Goal: Information Seeking & Learning: Check status

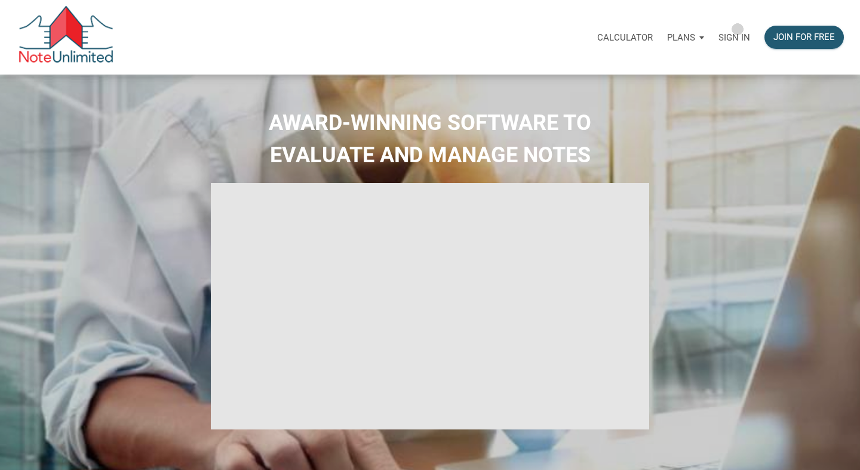
click at [737, 29] on div "Sign in" at bounding box center [734, 38] width 46 height 38
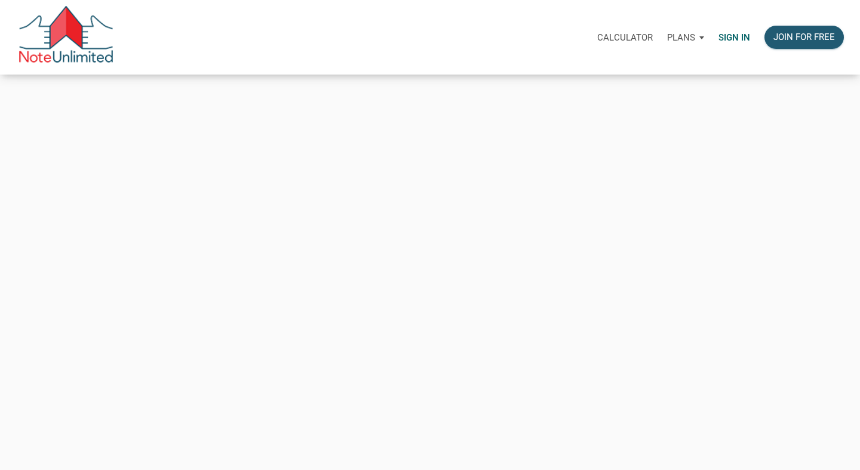
type input "[PERSON_NAME][EMAIL_ADDRESS][DOMAIN_NAME]"
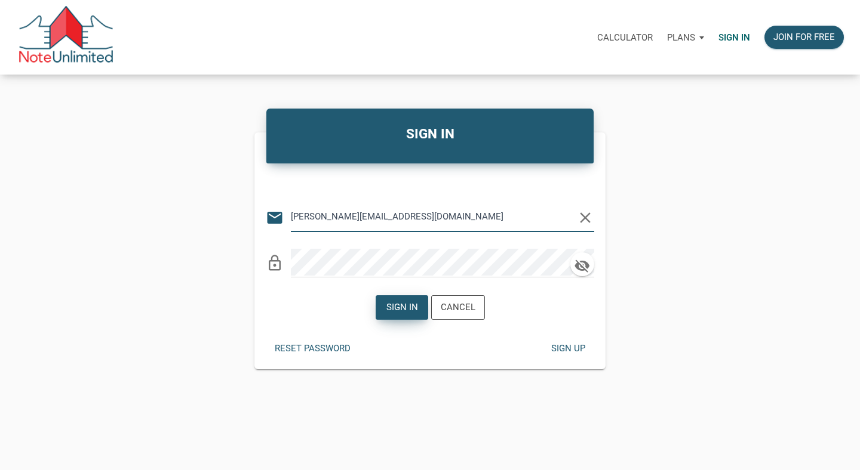
click at [416, 311] on div "Sign in" at bounding box center [402, 308] width 32 height 14
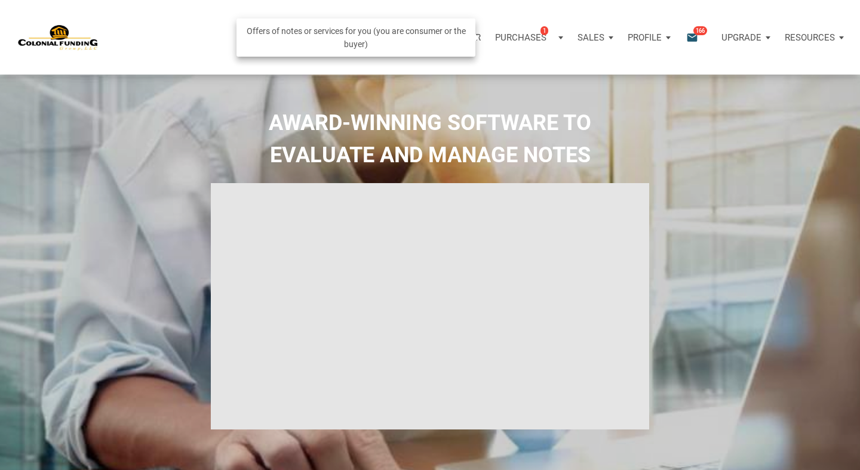
click at [528, 33] on p "Purchases" at bounding box center [520, 37] width 51 height 11
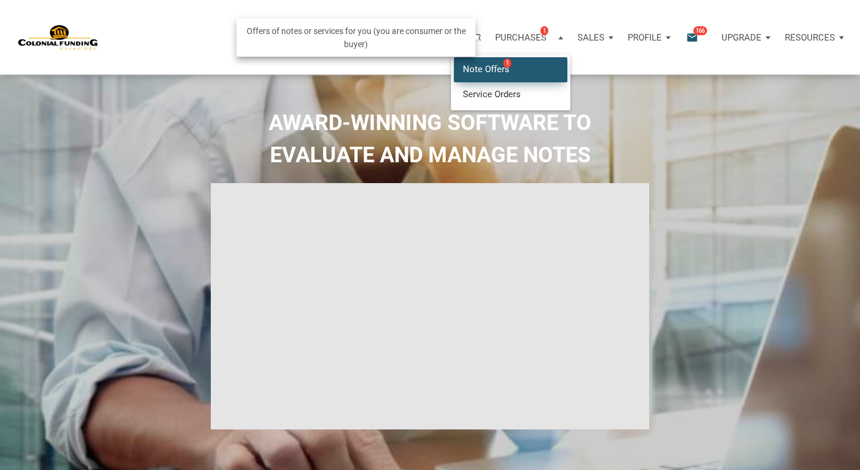
click at [499, 67] on link "Note Offers 1" at bounding box center [510, 69] width 113 height 24
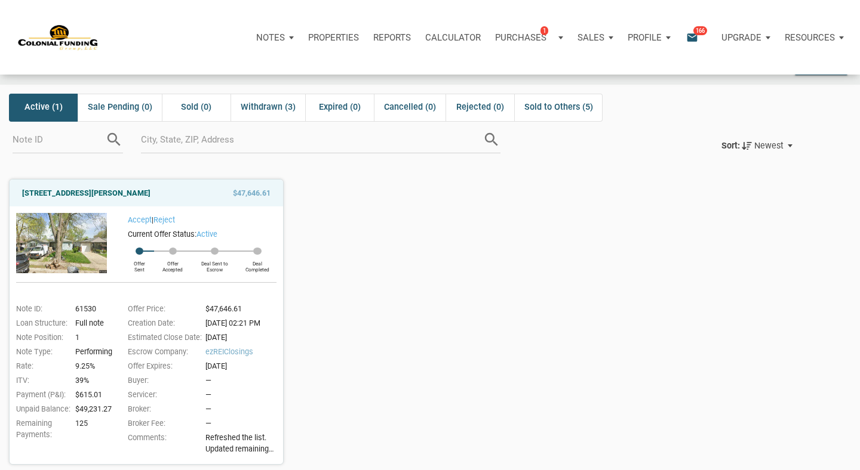
scroll to position [36, 0]
click at [150, 194] on link "[STREET_ADDRESS][PERSON_NAME]" at bounding box center [86, 193] width 128 height 14
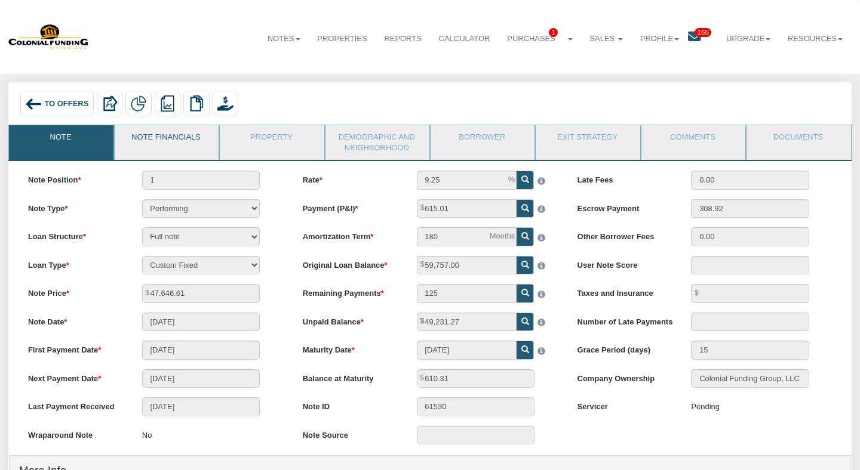
click at [194, 140] on link "Note Financials" at bounding box center [166, 140] width 103 height 30
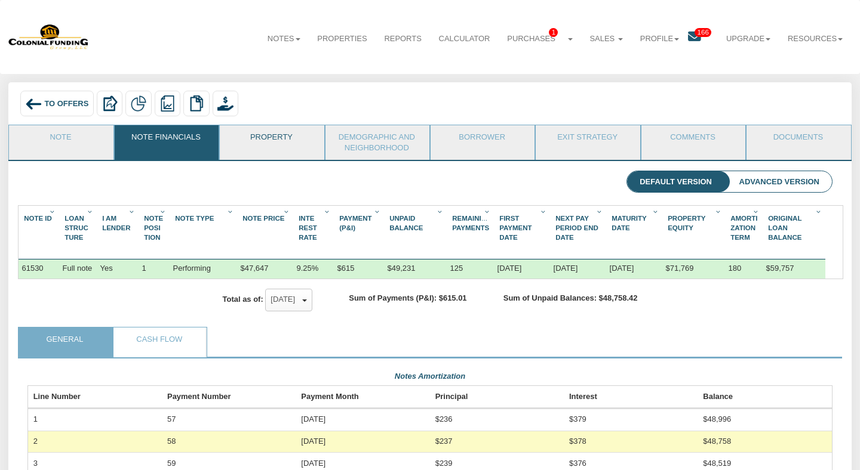
scroll to position [200, 804]
click at [284, 136] on link "Property" at bounding box center [271, 140] width 103 height 30
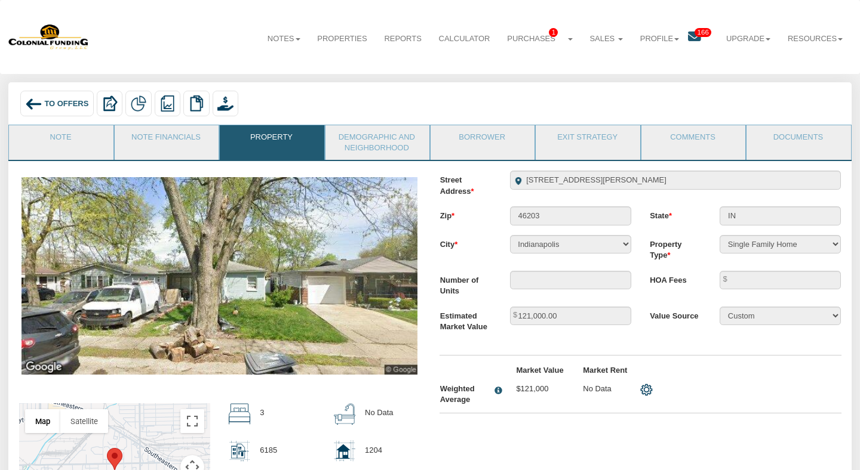
click at [320, 244] on img at bounding box center [218, 276] width 395 height 198
click at [380, 140] on link "Demographic and Neighborhood" at bounding box center [376, 142] width 103 height 35
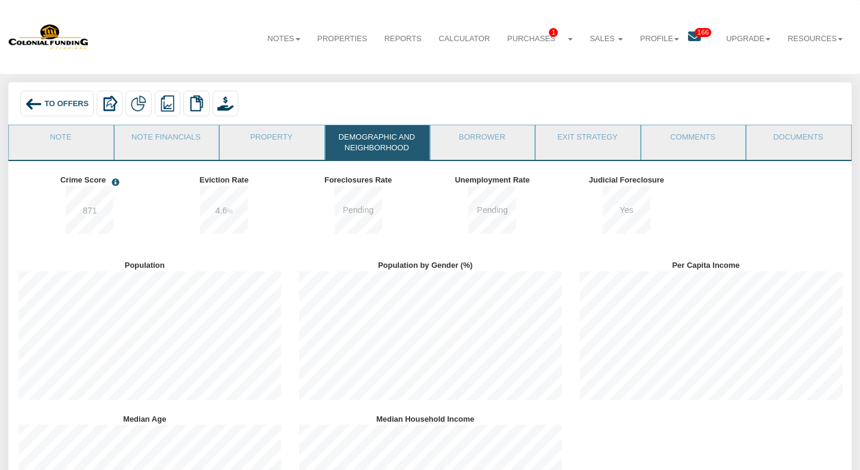
scroll to position [153, 280]
click at [457, 146] on link "Borrower" at bounding box center [481, 140] width 103 height 30
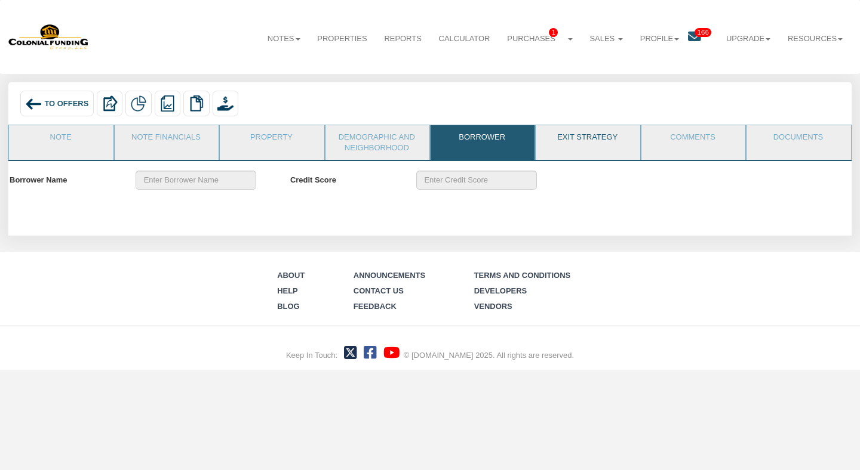
click at [556, 144] on link "Exit Strategy" at bounding box center [587, 140] width 103 height 30
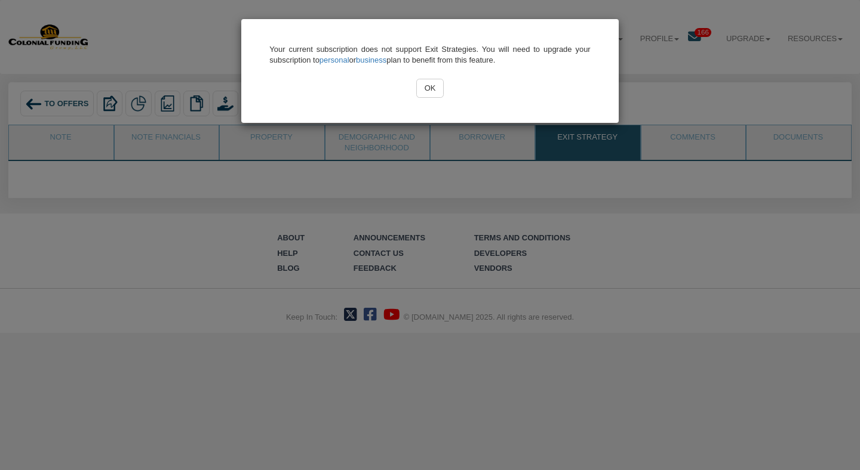
click at [432, 90] on input "OK" at bounding box center [429, 88] width 27 height 19
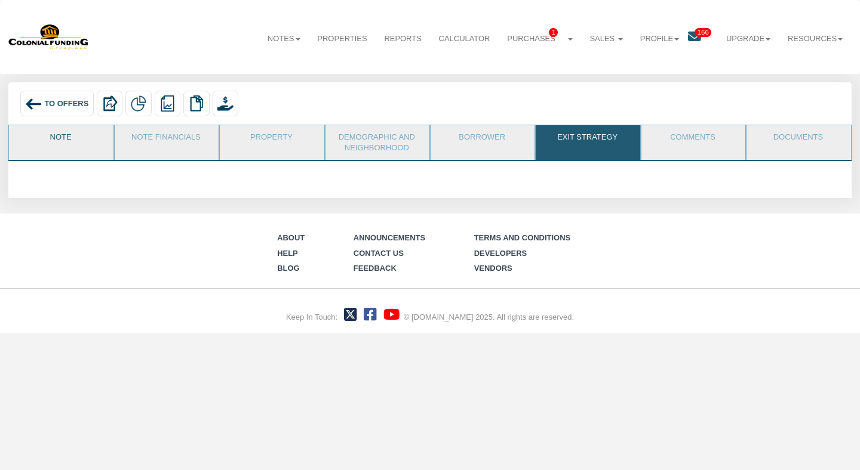
click at [70, 135] on link "Note" at bounding box center [60, 140] width 103 height 30
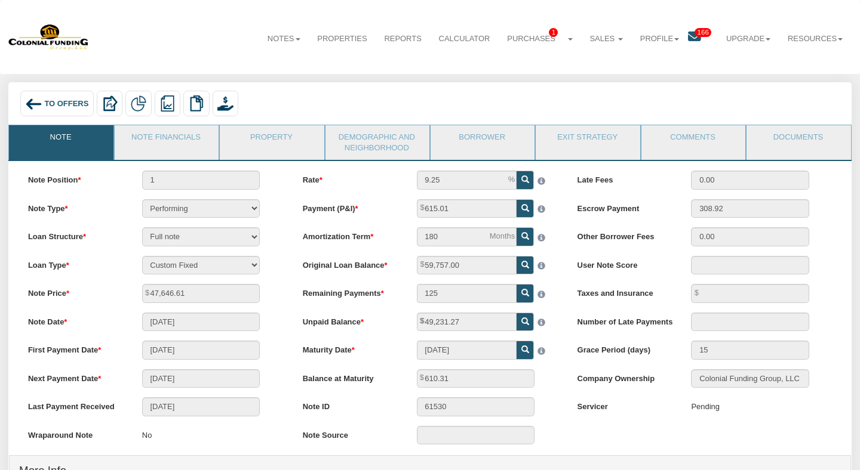
click at [65, 124] on div "To Offers Delete with property Delete only note Redeeming and Non-Redeeming Sum…" at bounding box center [429, 103] width 842 height 42
click at [63, 106] on span "To Offers" at bounding box center [66, 103] width 44 height 9
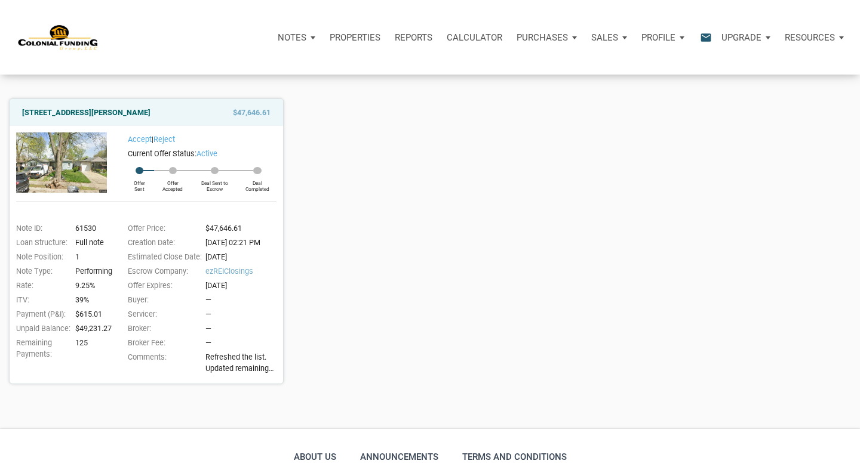
scroll to position [119, 0]
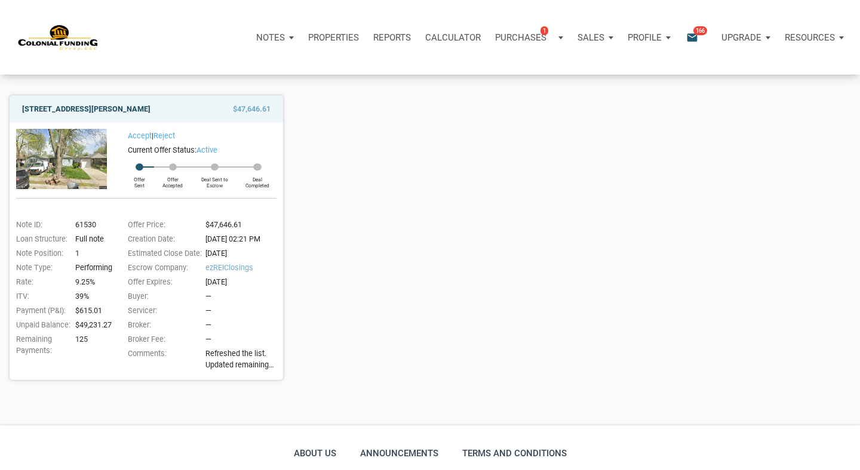
click at [130, 110] on link "[STREET_ADDRESS][PERSON_NAME]" at bounding box center [86, 109] width 128 height 14
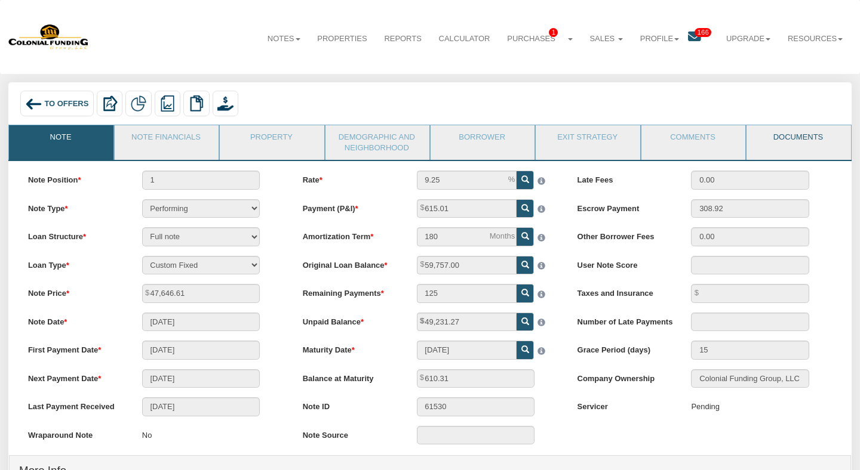
click at [795, 130] on link "Documents" at bounding box center [797, 140] width 103 height 30
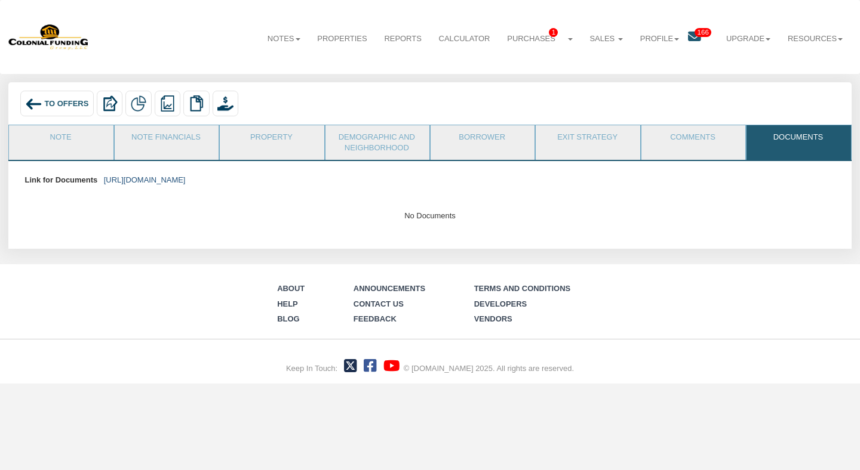
click at [186, 184] on link "https://colonialfundinggroup.sharepoint.com/:f:/s/operationsteam/EnFmrck22z5OlA…" at bounding box center [145, 180] width 82 height 9
click at [156, 134] on link "Note Financials" at bounding box center [166, 140] width 103 height 30
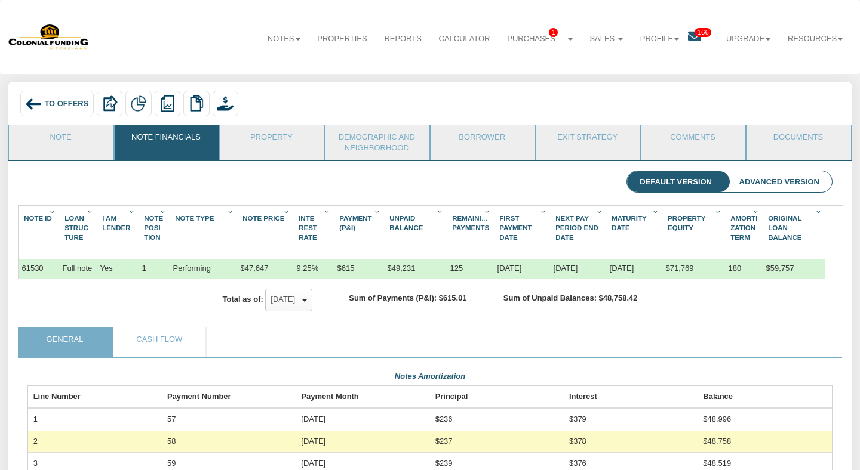
scroll to position [200, 804]
click at [78, 122] on div "To Offers Delete with property Delete only note Redeeming and Non-Redeeming Sum…" at bounding box center [429, 103] width 842 height 42
click at [78, 128] on link "Note" at bounding box center [60, 140] width 103 height 30
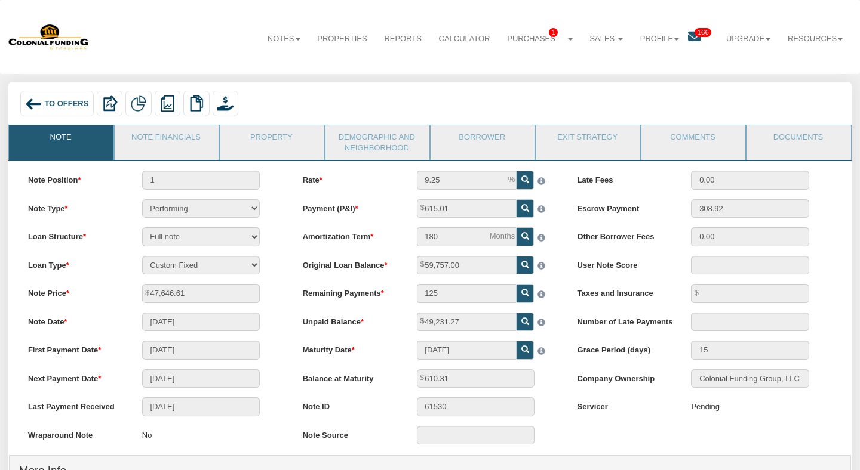
click at [41, 99] on img at bounding box center [33, 104] width 17 height 17
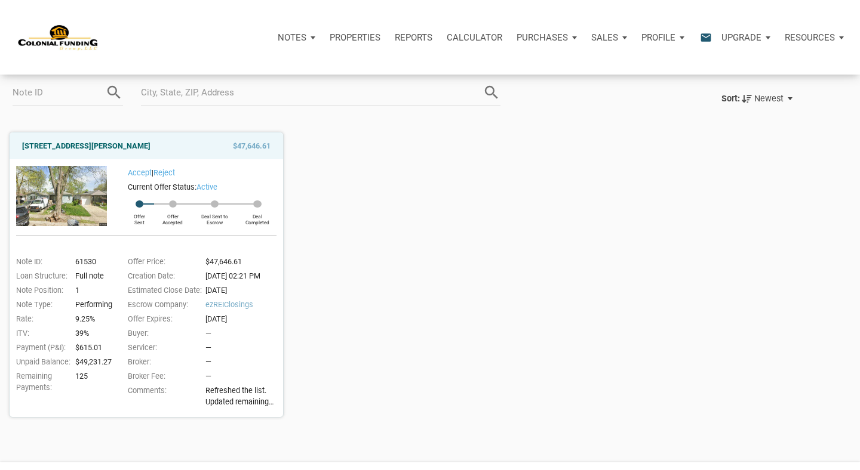
scroll to position [85, 0]
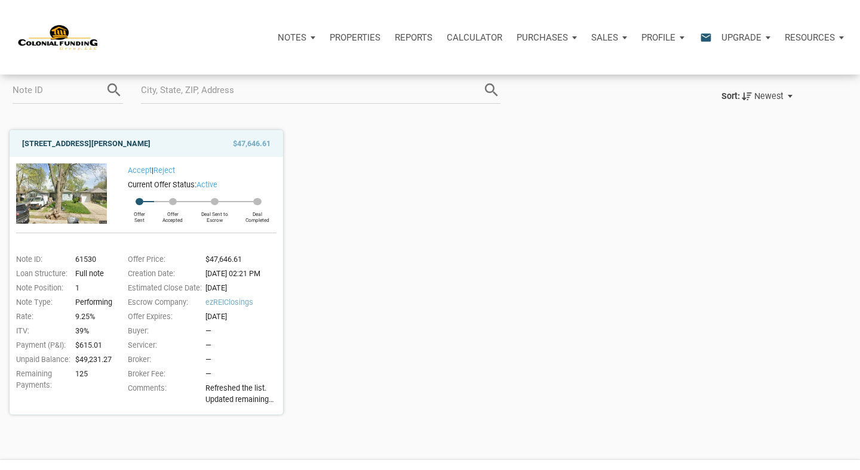
click at [147, 148] on link "[STREET_ADDRESS][PERSON_NAME]" at bounding box center [86, 144] width 128 height 14
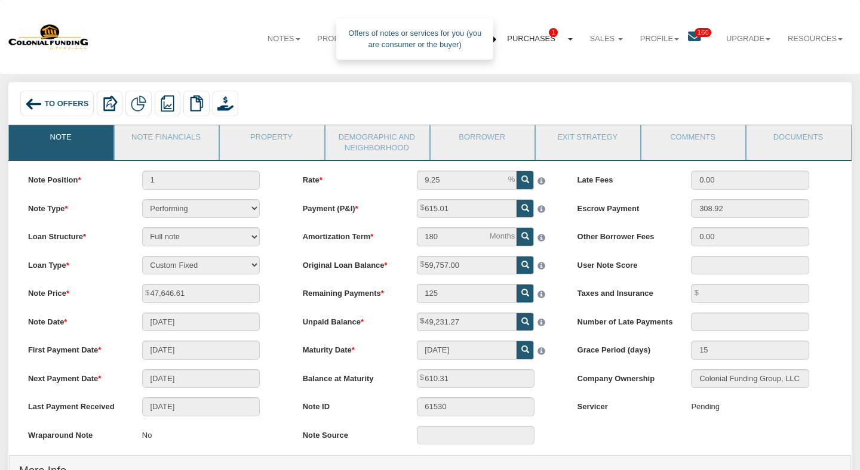
click at [543, 35] on link "Purchases 1" at bounding box center [540, 38] width 82 height 29
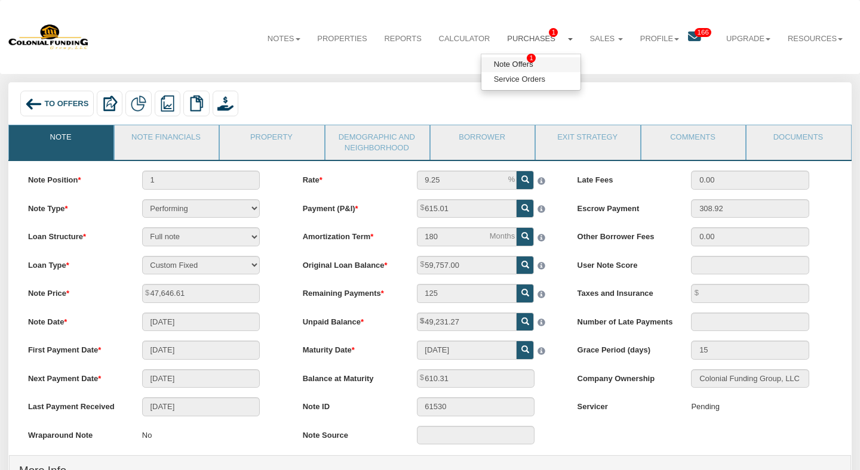
click at [525, 66] on link "Note Offers 1" at bounding box center [530, 64] width 99 height 15
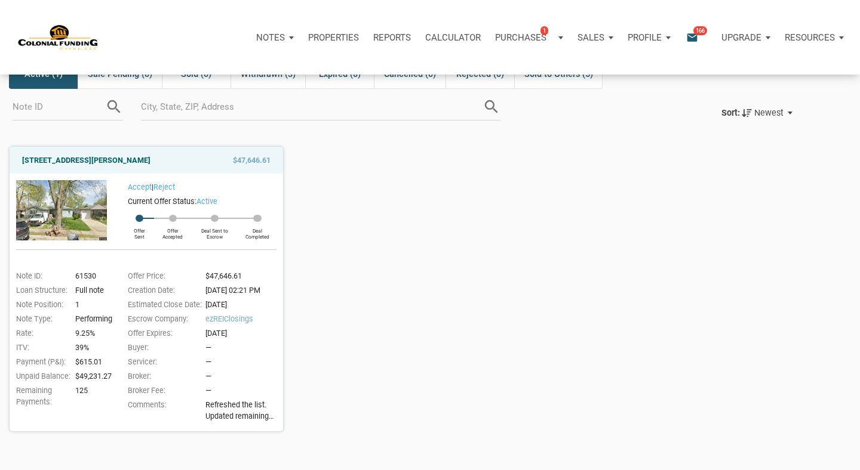
scroll to position [67, 0]
click at [137, 161] on link "3526 East Morris Street, Indianapolis, IN, 46203" at bounding box center [86, 161] width 128 height 14
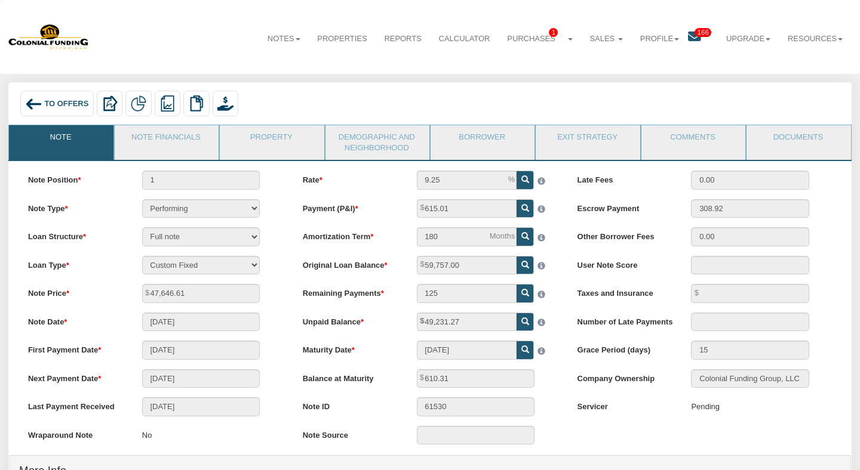
click at [688, 36] on icon at bounding box center [694, 36] width 13 height 13
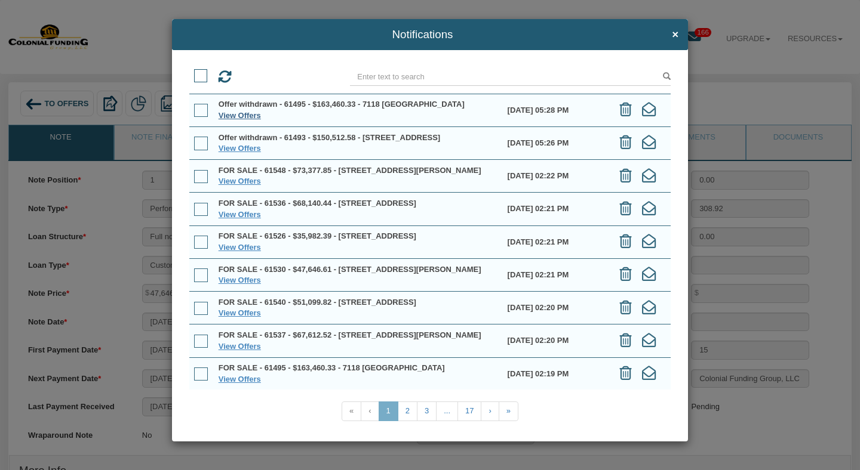
click at [241, 115] on link "View Offers" at bounding box center [240, 115] width 42 height 9
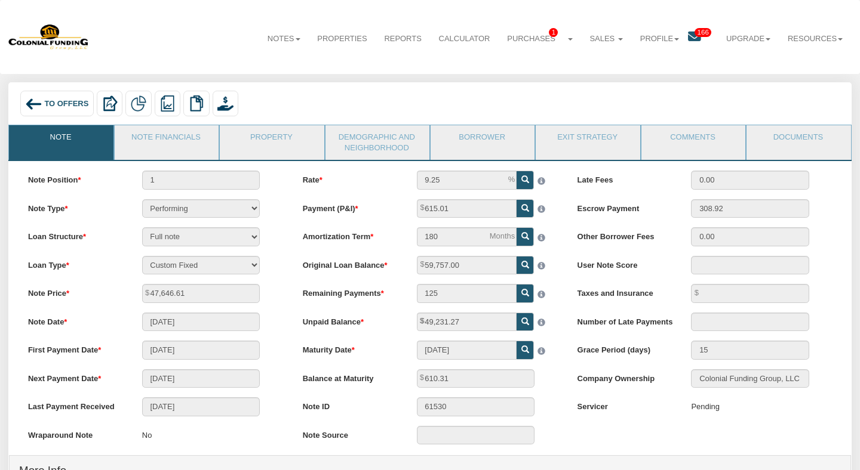
click at [698, 34] on span "166" at bounding box center [702, 32] width 17 height 9
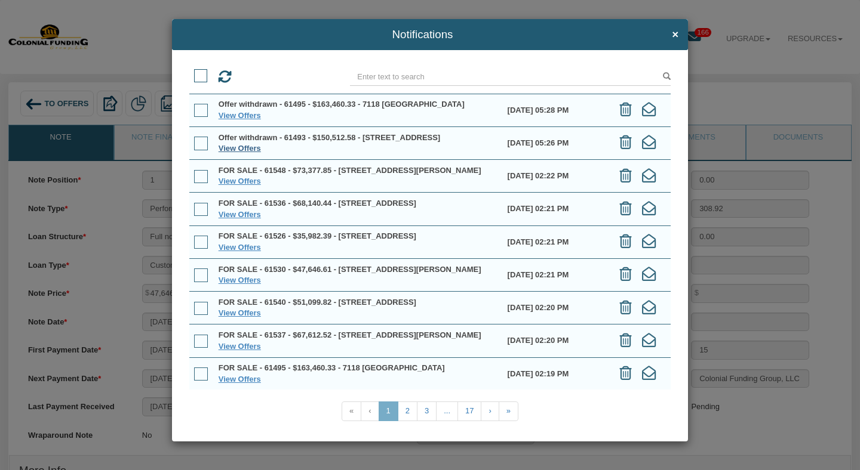
click at [233, 150] on link "View Offers" at bounding box center [240, 148] width 42 height 9
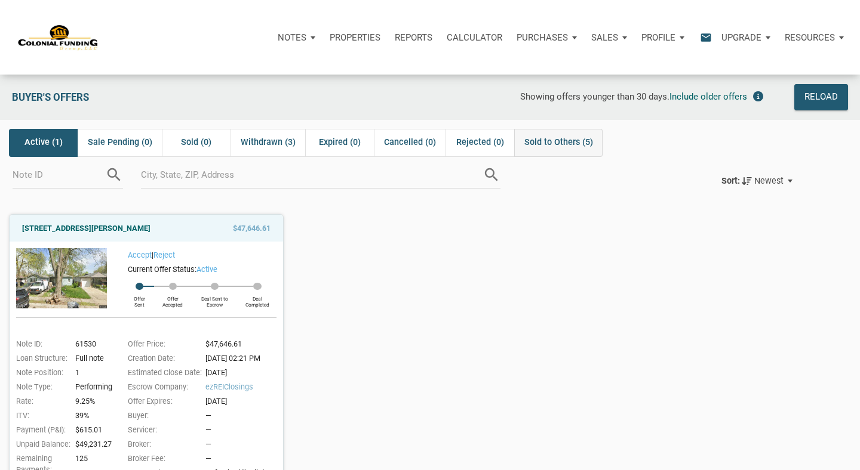
click at [545, 141] on span "Sold to Others (5)" at bounding box center [558, 143] width 69 height 14
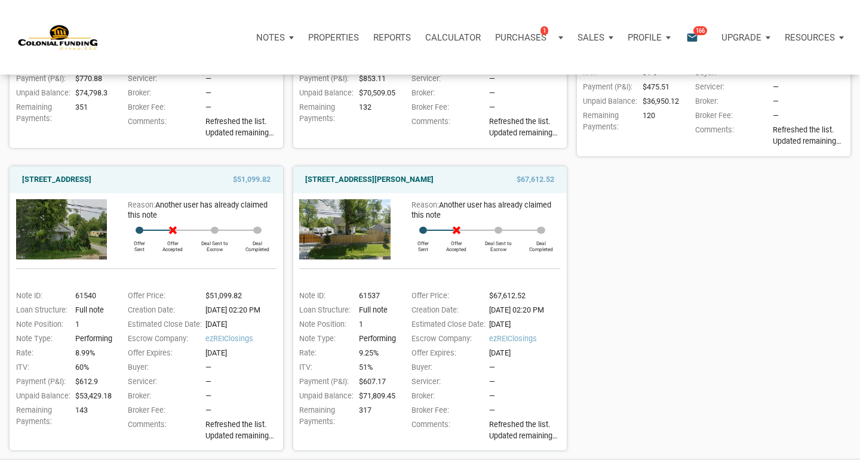
scroll to position [353, 0]
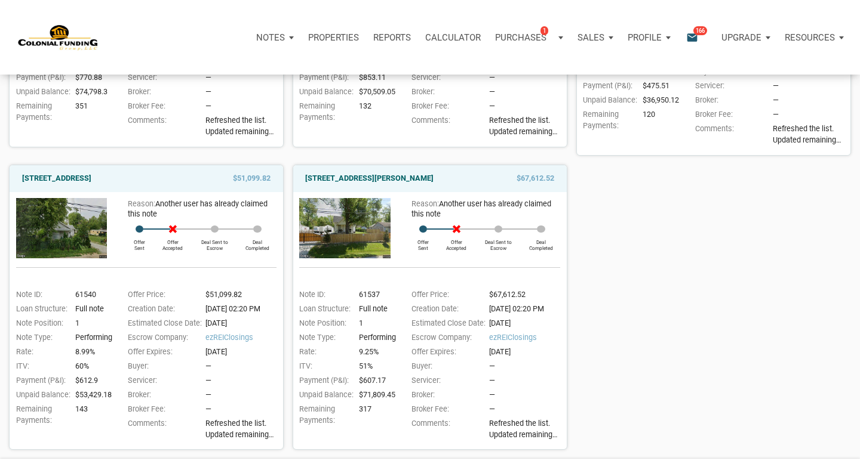
click at [681, 30] on div "Notifications email 166" at bounding box center [695, 38] width 37 height 36
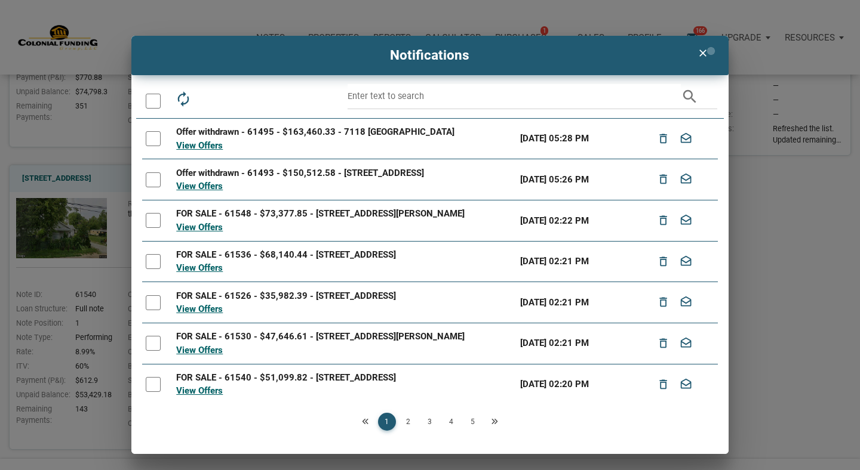
click at [711, 51] on div "clear" at bounding box center [702, 53] width 30 height 23
